Goal: Communication & Community: Answer question/provide support

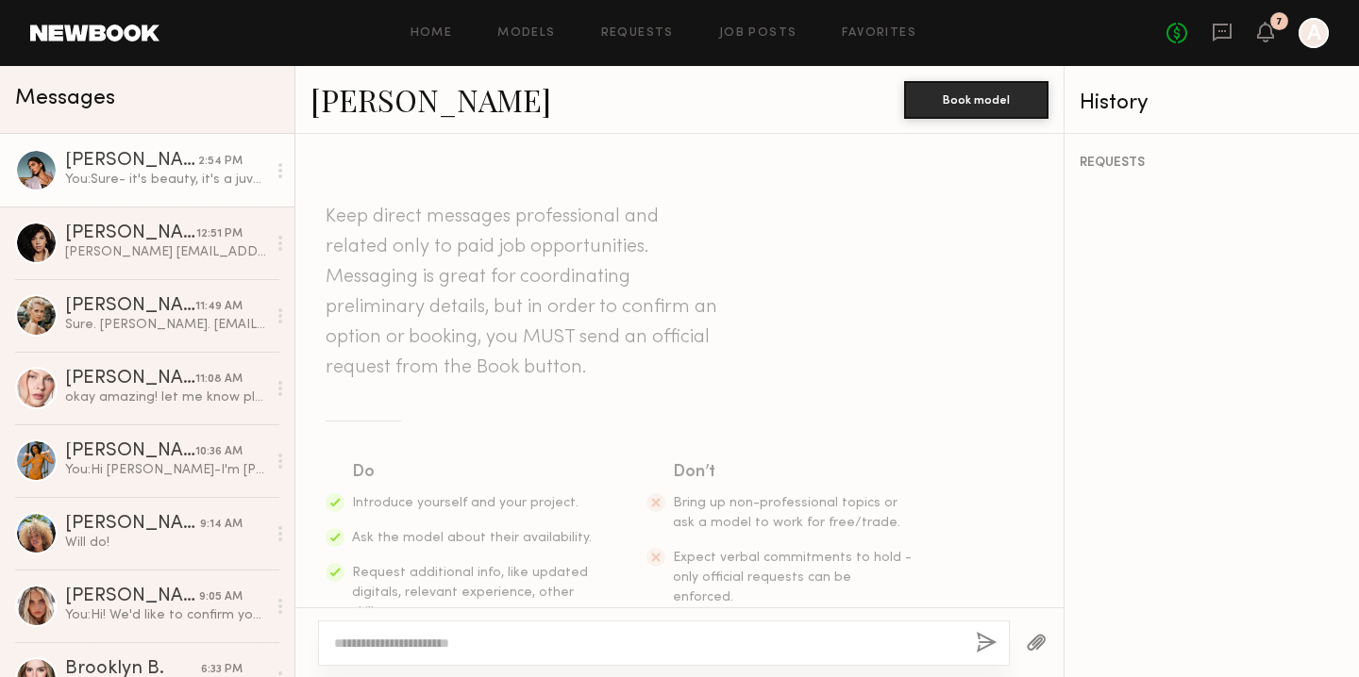
scroll to position [1207, 0]
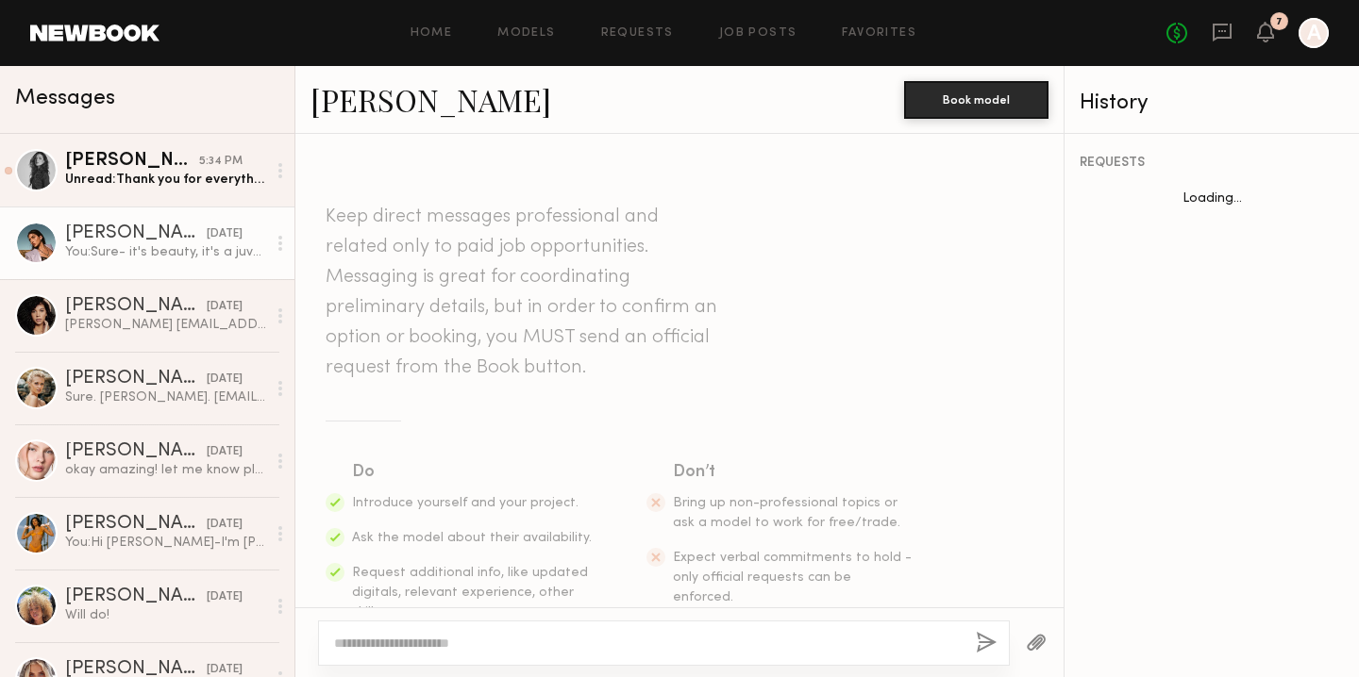
scroll to position [1207, 0]
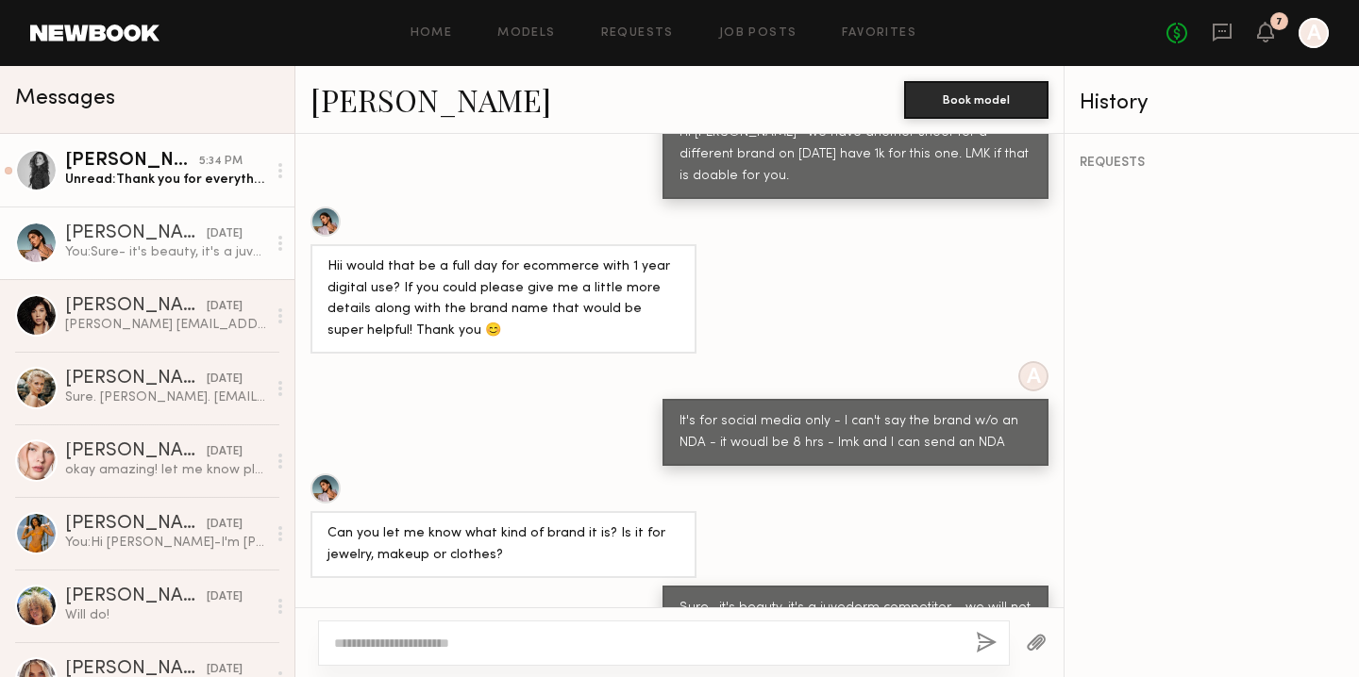
click at [121, 178] on div "Unread: Thank you for everything !!" at bounding box center [165, 180] width 201 height 18
click at [166, 172] on div "Unread: Thank you for everything !!" at bounding box center [165, 180] width 201 height 18
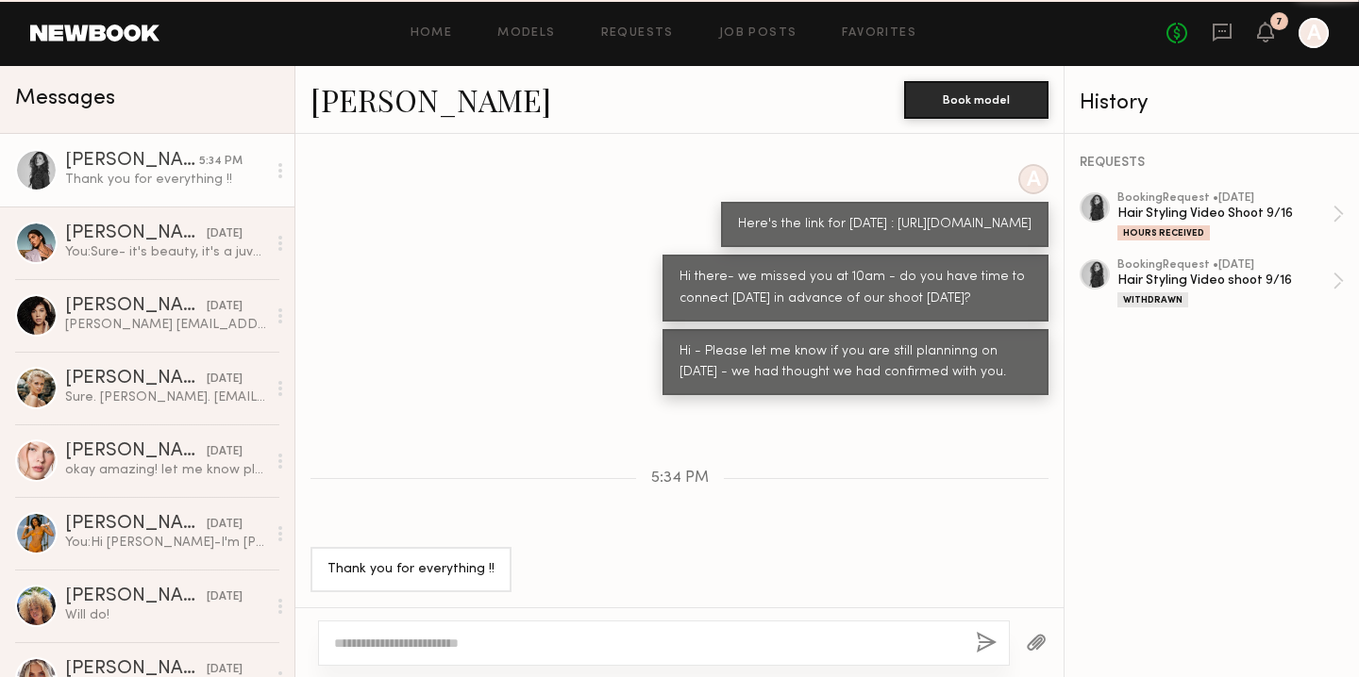
scroll to position [776, 0]
